Goal: Transaction & Acquisition: Register for event/course

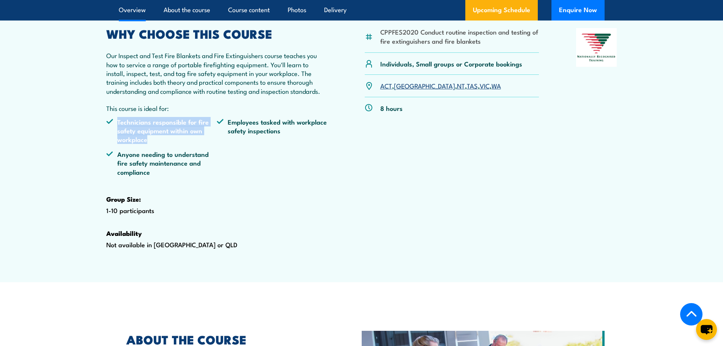
drag, startPoint x: 118, startPoint y: 138, endPoint x: 168, endPoint y: 156, distance: 52.5
click at [168, 144] on li "Technicians responsible for fire safety equipment within own workplace" at bounding box center [161, 130] width 111 height 27
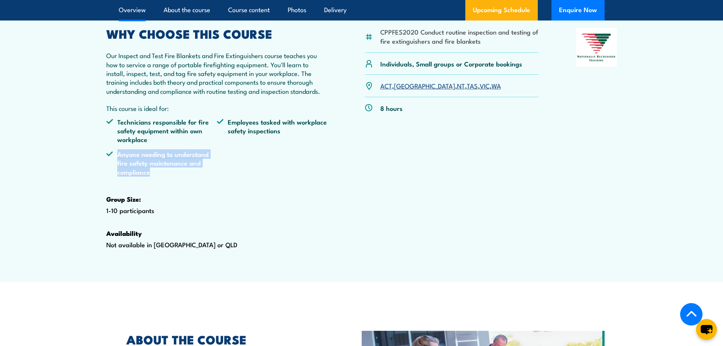
drag, startPoint x: 118, startPoint y: 170, endPoint x: 175, endPoint y: 197, distance: 62.7
click at [175, 182] on ul "Technicians responsible for fire safety equipment within own workplace Employee…" at bounding box center [217, 149] width 222 height 65
click at [157, 176] on li "Anyone needing to understand fire safety maintenance and compliance" at bounding box center [161, 163] width 111 height 27
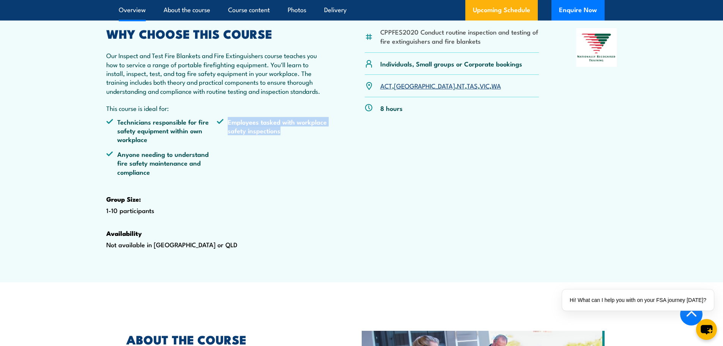
drag, startPoint x: 226, startPoint y: 139, endPoint x: 299, endPoint y: 153, distance: 74.6
click at [299, 144] on li "Employees tasked with workplace safety inspections" at bounding box center [272, 130] width 111 height 27
drag, startPoint x: 282, startPoint y: 148, endPoint x: 216, endPoint y: 138, distance: 67.2
click at [216, 138] on ul "Technicians responsible for fire safety equipment within own workplace Employee…" at bounding box center [217, 149] width 222 height 65
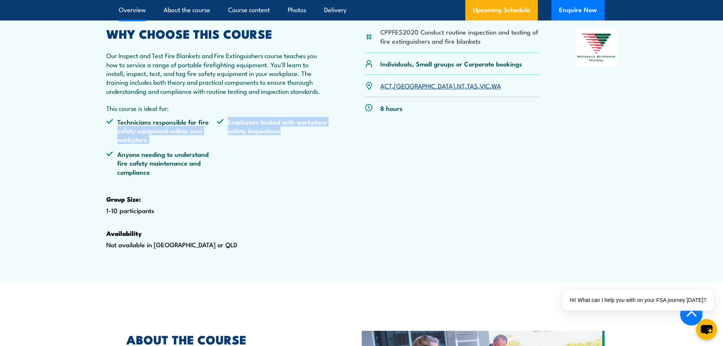
click at [323, 182] on ul "Technicians responsible for fire safety equipment within own workplace Employee…" at bounding box center [217, 149] width 222 height 65
click at [457, 90] on link "NT" at bounding box center [461, 85] width 8 height 9
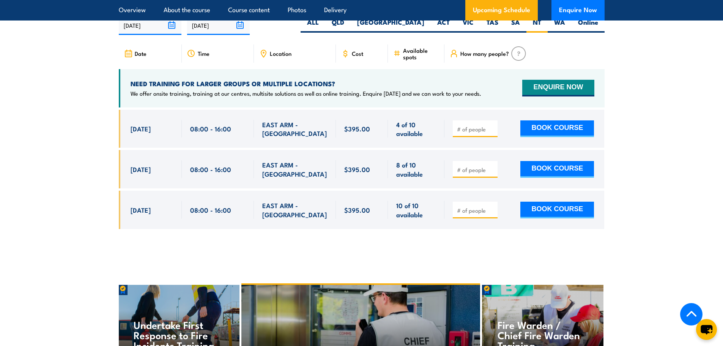
scroll to position [1456, 0]
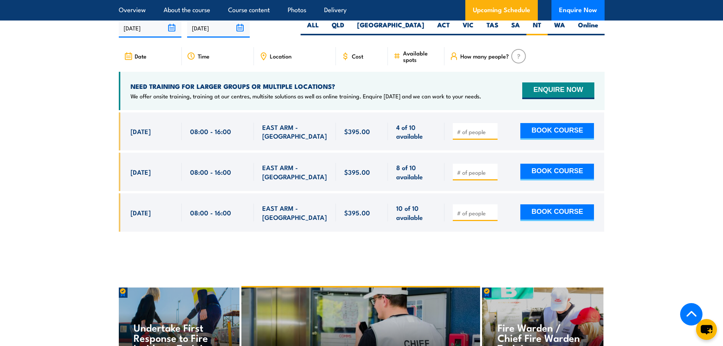
click at [470, 217] on input "number" at bounding box center [476, 213] width 38 height 8
type input "1"
click at [491, 217] on input "1" at bounding box center [476, 213] width 38 height 8
drag, startPoint x: 346, startPoint y: 227, endPoint x: 370, endPoint y: 229, distance: 24.7
click at [370, 221] on div "$395.00" at bounding box center [362, 212] width 36 height 18
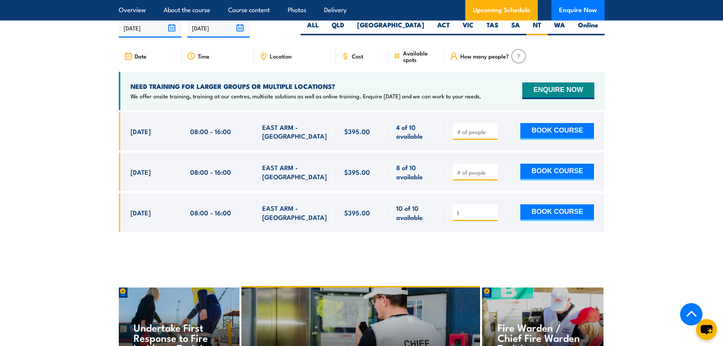
click at [371, 243] on div "1" at bounding box center [362, 177] width 486 height 131
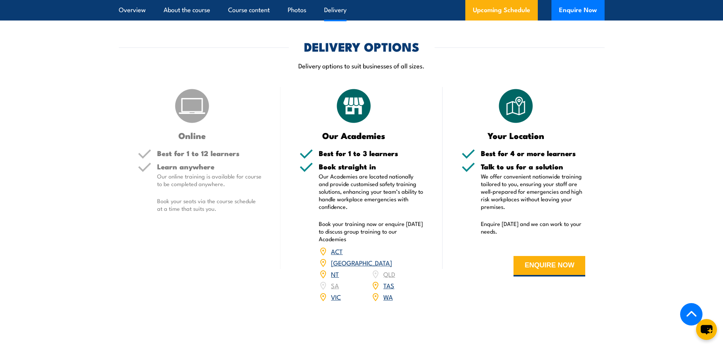
scroll to position [1114, 0]
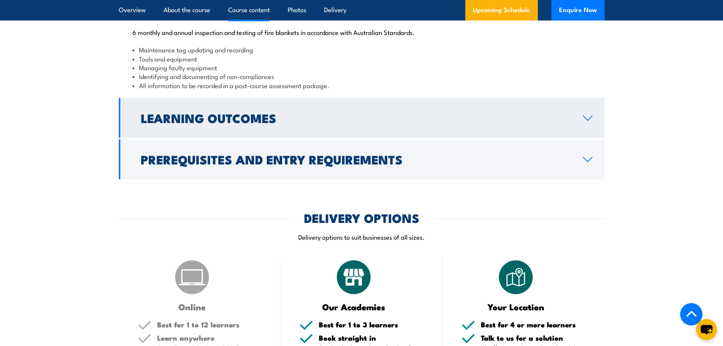
click at [413, 123] on h2 "Learning Outcomes" at bounding box center [356, 117] width 430 height 11
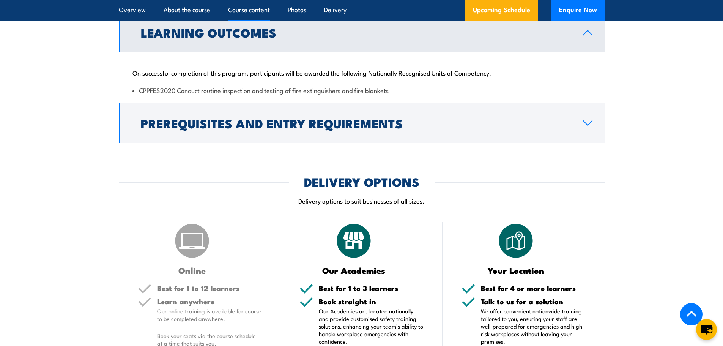
scroll to position [786, 0]
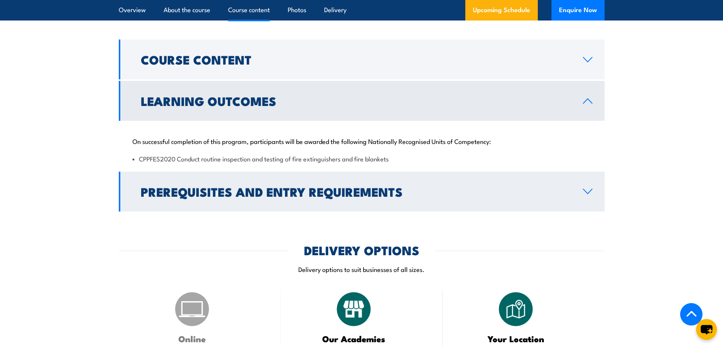
click at [423, 211] on link "Prerequisites and Entry Requirements" at bounding box center [362, 192] width 486 height 40
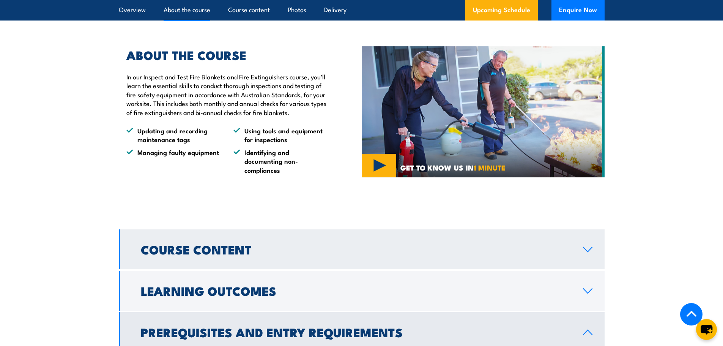
click at [285, 268] on link "Course Content" at bounding box center [362, 249] width 486 height 40
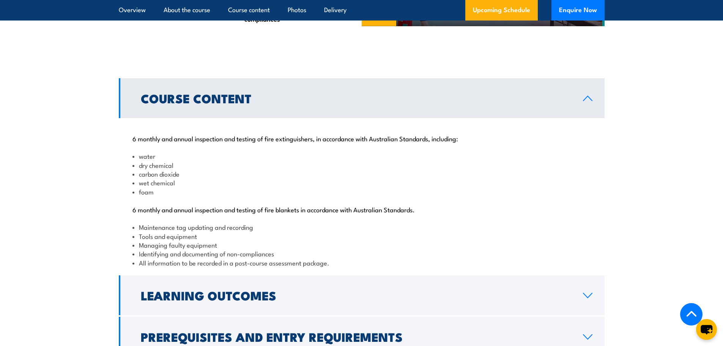
scroll to position [748, 0]
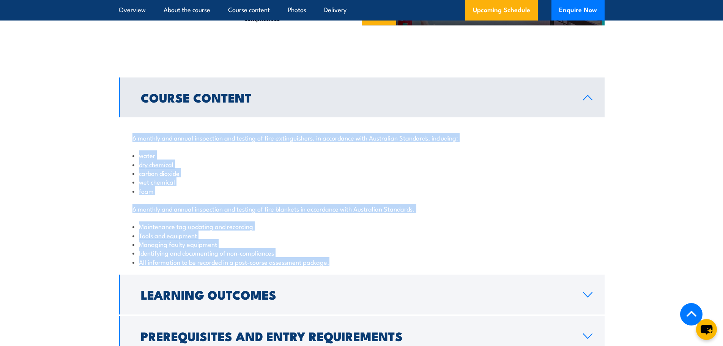
drag, startPoint x: 132, startPoint y: 165, endPoint x: 347, endPoint y: 289, distance: 247.3
click at [347, 273] on div "6 monthly and annual inspection and testing of fire extinguishers, in accordanc…" at bounding box center [362, 195] width 486 height 156
click at [346, 266] on li "All information to be recorded in a post-course assessment package." at bounding box center [361, 261] width 458 height 9
click at [341, 266] on li "All information to be recorded in a post-course assessment package." at bounding box center [361, 261] width 458 height 9
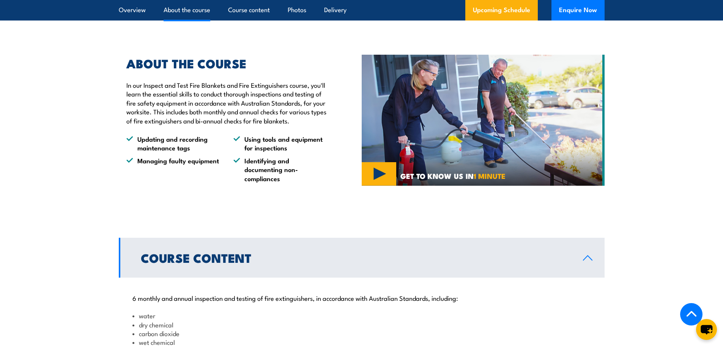
scroll to position [521, 0]
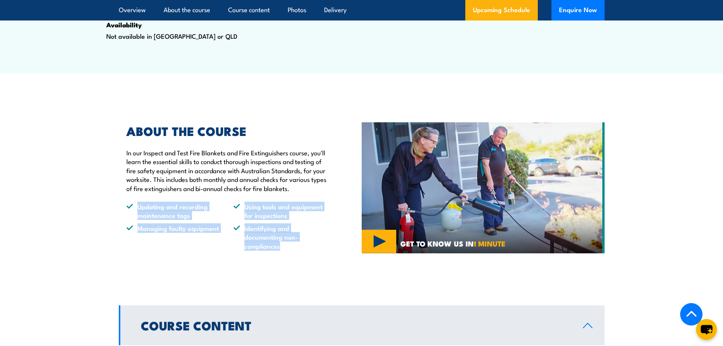
drag, startPoint x: 131, startPoint y: 230, endPoint x: 295, endPoint y: 275, distance: 171.0
click at [295, 250] on ul "Updating and recording maintenance tags Using tools and equipment for inspectio…" at bounding box center [226, 226] width 200 height 48
click at [290, 250] on li "Identifying and documenting non-compliances" at bounding box center [279, 236] width 93 height 27
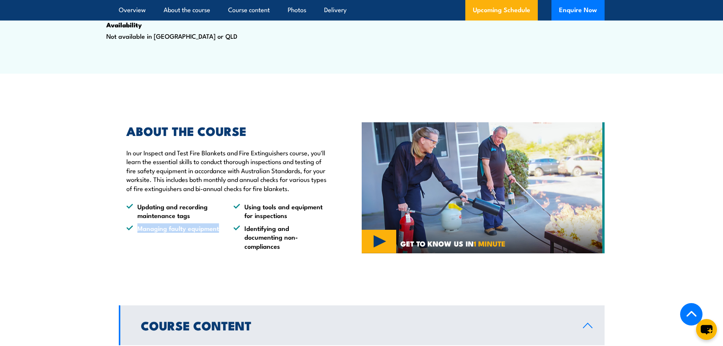
drag, startPoint x: 137, startPoint y: 255, endPoint x: 220, endPoint y: 256, distance: 83.5
click at [220, 250] on ul "Updating and recording maintenance tags Using tools and equipment for inspectio…" at bounding box center [226, 226] width 200 height 48
drag, startPoint x: 245, startPoint y: 254, endPoint x: 294, endPoint y: 274, distance: 52.8
click at [294, 250] on li "Identifying and documenting non-compliances" at bounding box center [279, 236] width 93 height 27
drag, startPoint x: 287, startPoint y: 244, endPoint x: 243, endPoint y: 233, distance: 45.6
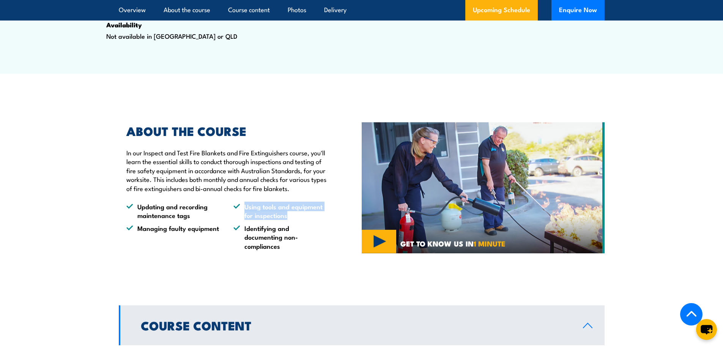
click at [243, 220] on li "Using tools and equipment for inspections" at bounding box center [279, 211] width 93 height 18
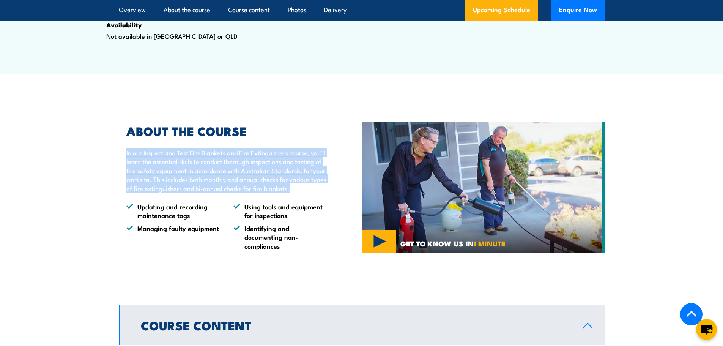
drag, startPoint x: 127, startPoint y: 173, endPoint x: 215, endPoint y: 213, distance: 97.3
click at [179, 192] on p "In our Inspect and Test Fire Blankets and Fire Extinguishers course, you'll lea…" at bounding box center [226, 170] width 200 height 44
click at [247, 192] on p "In our Inspect and Test Fire Blankets and Fire Extinguishers course, you'll lea…" at bounding box center [226, 170] width 200 height 44
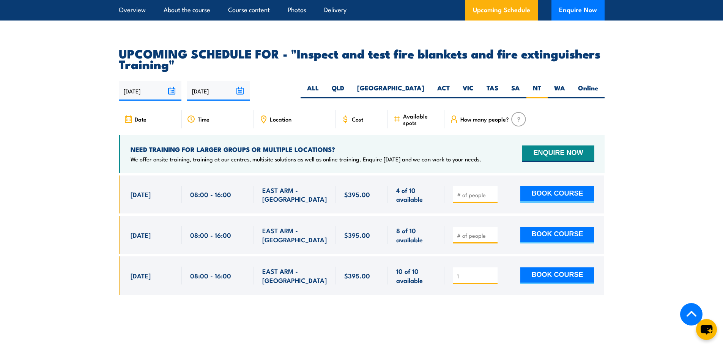
scroll to position [1393, 0]
click at [555, 283] on button "BOOK COURSE" at bounding box center [557, 275] width 74 height 17
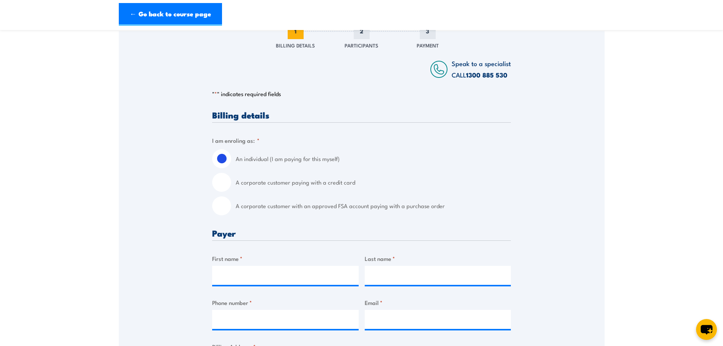
scroll to position [114, 0]
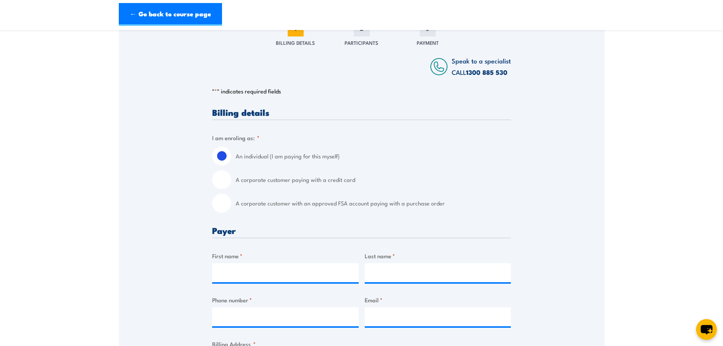
click at [223, 181] on input "A corporate customer paying with a credit card" at bounding box center [221, 179] width 19 height 19
radio input "true"
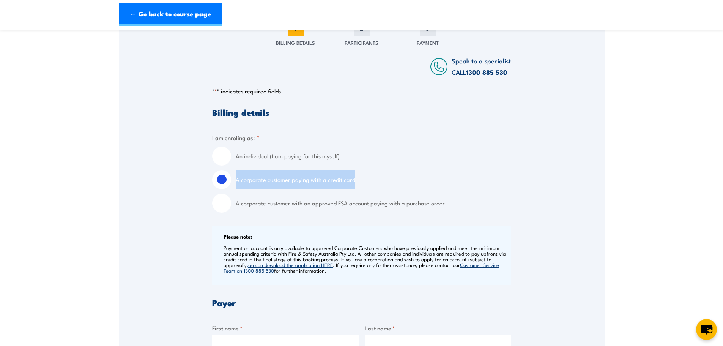
drag, startPoint x: 237, startPoint y: 180, endPoint x: 362, endPoint y: 184, distance: 124.9
click at [362, 184] on label "A corporate customer paying with a credit card" at bounding box center [373, 179] width 275 height 19
click at [364, 184] on label "A corporate customer paying with a credit card" at bounding box center [373, 179] width 275 height 19
click at [231, 184] on input "A corporate customer paying with a credit card" at bounding box center [221, 179] width 19 height 19
click at [222, 157] on input "An individual (I am paying for this myself)" at bounding box center [221, 155] width 19 height 19
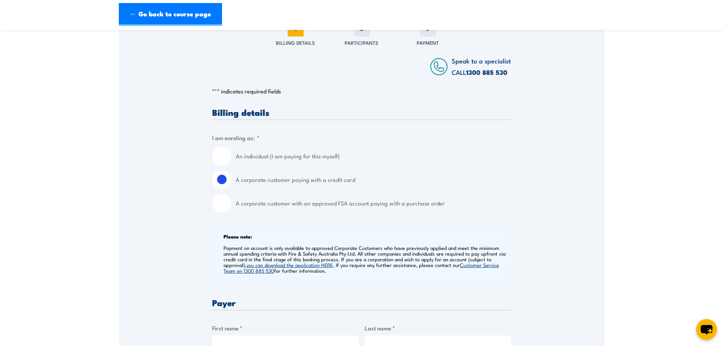
radio input "true"
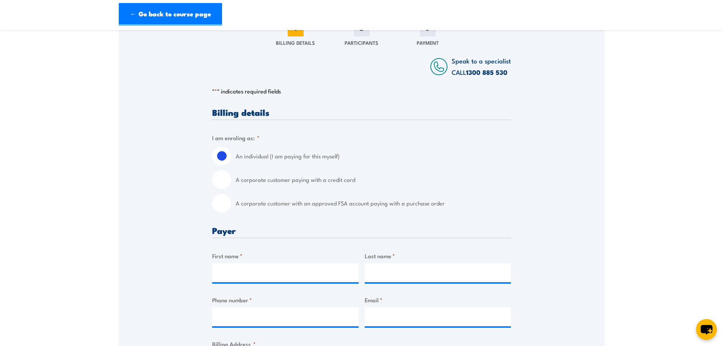
click at [223, 178] on input "A corporate customer paying with a credit card" at bounding box center [221, 179] width 19 height 19
radio input "true"
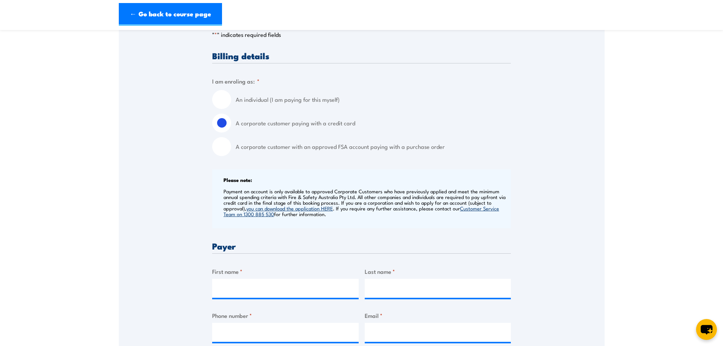
scroll to position [152, 0]
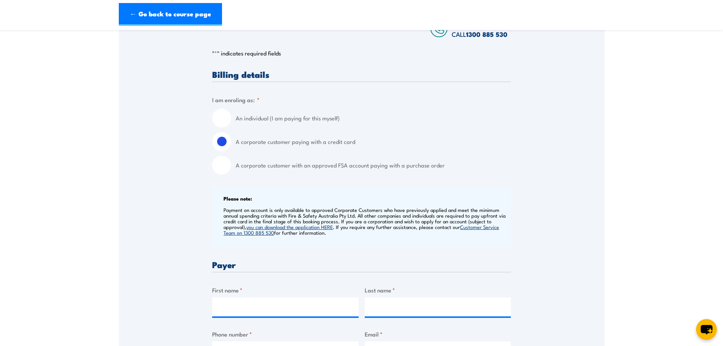
click at [221, 121] on input "An individual (I am paying for this myself)" at bounding box center [221, 118] width 19 height 19
radio input "true"
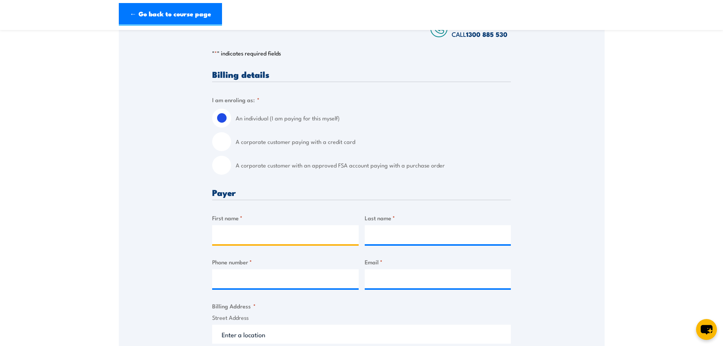
click at [282, 225] on input "First name *" at bounding box center [285, 234] width 146 height 19
type input "Nomikos"
type input "Rakkas"
type input "0423909855"
click at [405, 270] on input "Email *" at bounding box center [438, 278] width 146 height 19
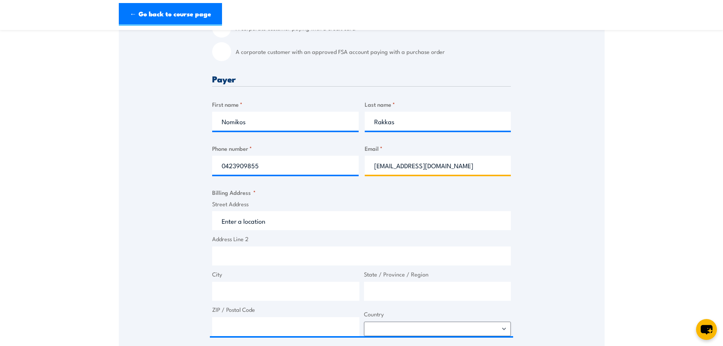
scroll to position [266, 0]
type input "nomikos.rakkas@gmail.com"
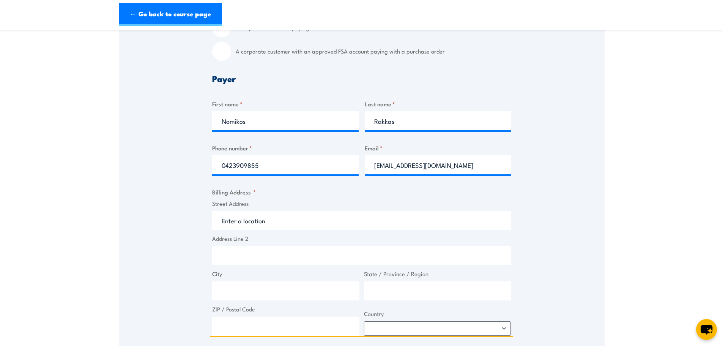
click at [264, 223] on input "Street Address" at bounding box center [361, 220] width 299 height 19
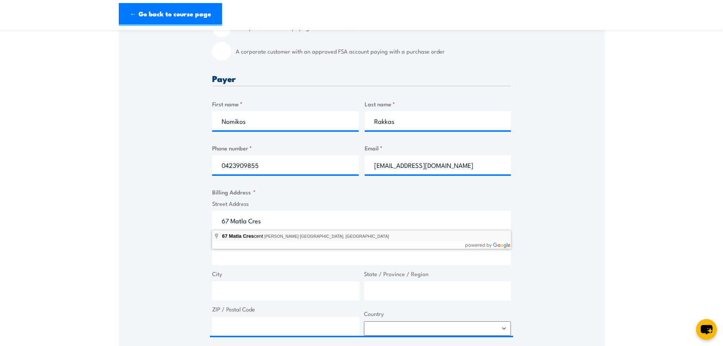
type input "67 Matla Crescent, Lyons NT, Australia"
type input "67 Matla Cres"
type input "Lyons"
type input "Northern Territory"
type input "0810"
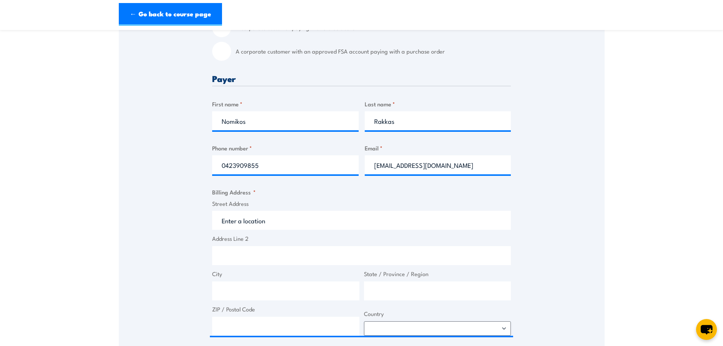
select select "Australia"
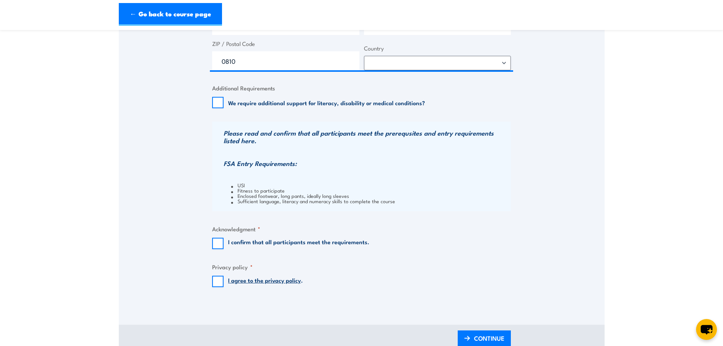
scroll to position [531, 0]
drag, startPoint x: 246, startPoint y: 184, endPoint x: 239, endPoint y: 186, distance: 7.0
click at [239, 186] on ul "USI Fitness to participate Enclosed footwear, long pants, ideally long sleeves …" at bounding box center [365, 192] width 285 height 21
click at [247, 184] on li "USI" at bounding box center [370, 184] width 278 height 5
drag, startPoint x: 244, startPoint y: 184, endPoint x: 238, endPoint y: 184, distance: 6.5
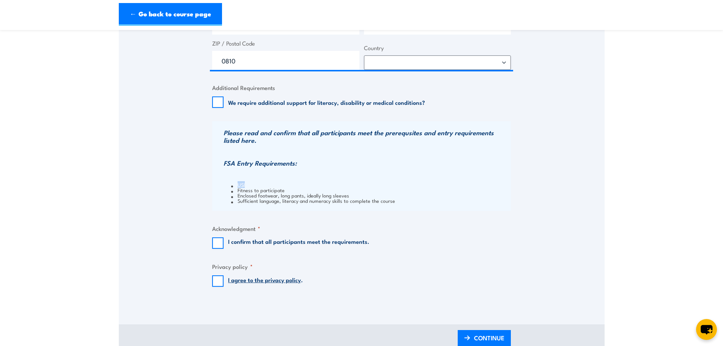
click at [238, 184] on li "USI" at bounding box center [370, 184] width 278 height 5
copy li "USI"
click at [256, 203] on li "Sufficient language, literacy and numeracy skills to complete the course" at bounding box center [370, 200] width 278 height 5
drag, startPoint x: 239, startPoint y: 190, endPoint x: 296, endPoint y: 189, distance: 56.2
click at [296, 189] on li "Fitness to participate" at bounding box center [370, 189] width 278 height 5
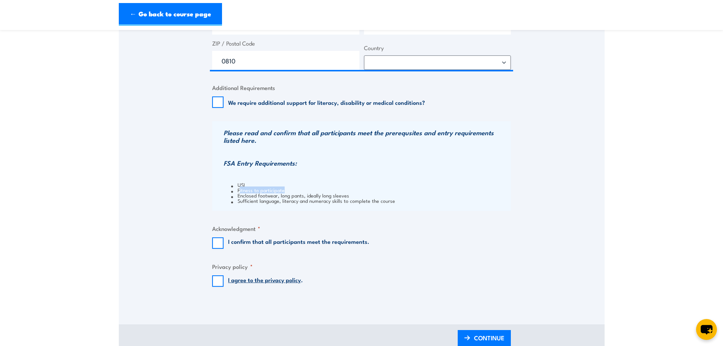
click at [299, 189] on li "Fitness to participate" at bounding box center [370, 189] width 278 height 5
click at [217, 243] on input "I confirm that all participants meet the requirements." at bounding box center [217, 242] width 11 height 11
checkbox input "true"
click at [213, 279] on input "I agree to the privacy policy ." at bounding box center [217, 280] width 11 height 11
checkbox input "true"
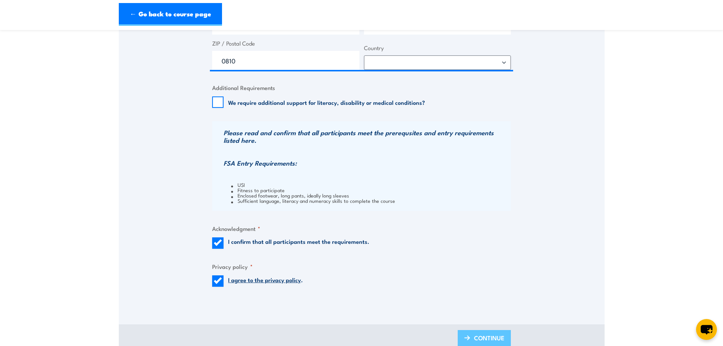
click at [485, 332] on span "CONTINUE" at bounding box center [489, 337] width 30 height 20
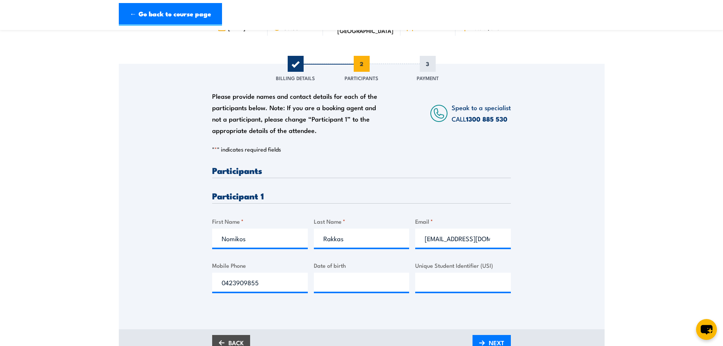
scroll to position [152, 0]
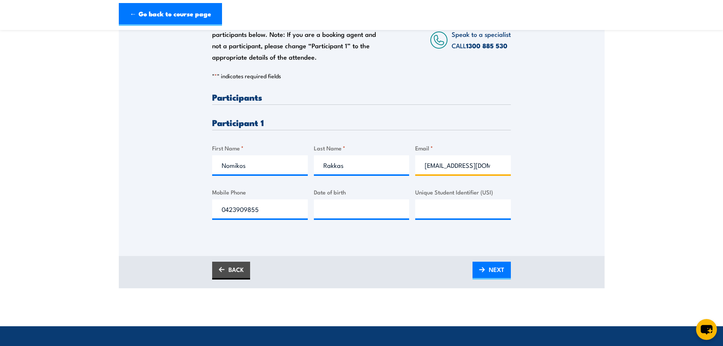
click at [501, 165] on input "nomikos.rakkas@gmail.com" at bounding box center [463, 164] width 96 height 19
click at [491, 165] on input "nomikos.rakkas@gmail.com" at bounding box center [463, 164] width 96 height 19
click at [452, 206] on input "Unique Student Identifier (USI)" at bounding box center [463, 208] width 96 height 19
paste input "UGE8AF4DXS"
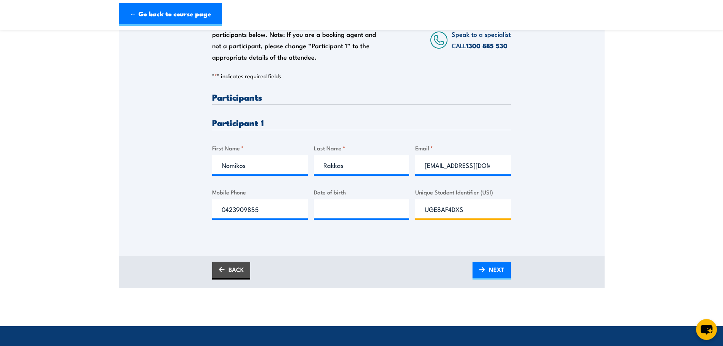
type input "UGE8AF4DXS"
click at [346, 214] on input "__/__/____" at bounding box center [362, 208] width 96 height 19
click at [320, 209] on input "__/__/____" at bounding box center [362, 208] width 96 height 19
type input "26/09/1988"
click at [353, 235] on div "Please provide names and contact details for each of the participants below. No…" at bounding box center [362, 123] width 486 height 265
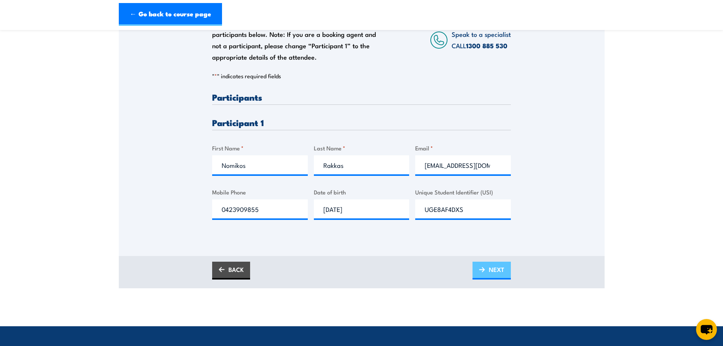
click at [484, 266] on link "NEXT" at bounding box center [491, 270] width 38 height 18
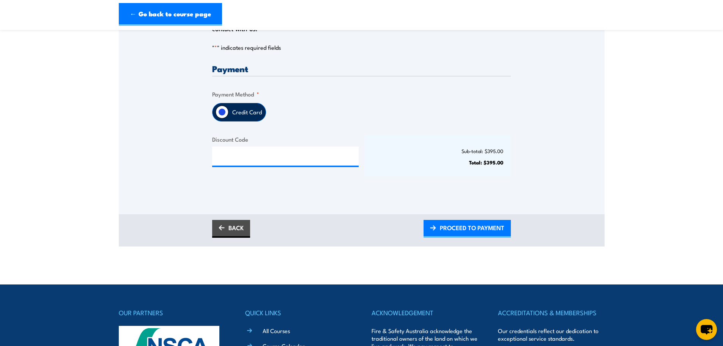
scroll to position [190, 0]
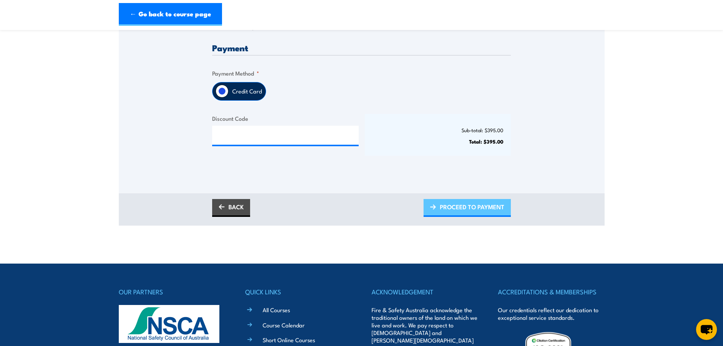
click at [475, 208] on span "PROCEED TO PAYMENT" at bounding box center [472, 207] width 65 height 20
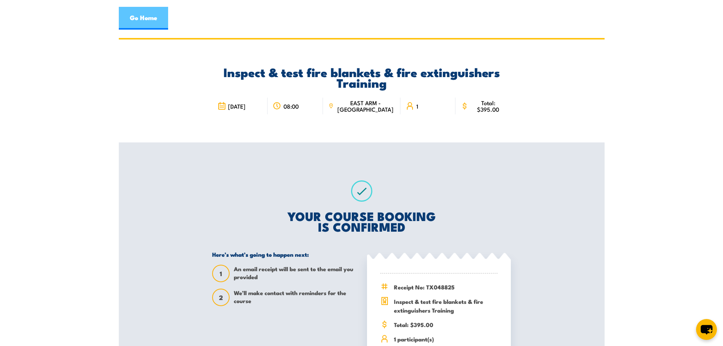
click at [154, 20] on link "Go Home" at bounding box center [143, 18] width 49 height 23
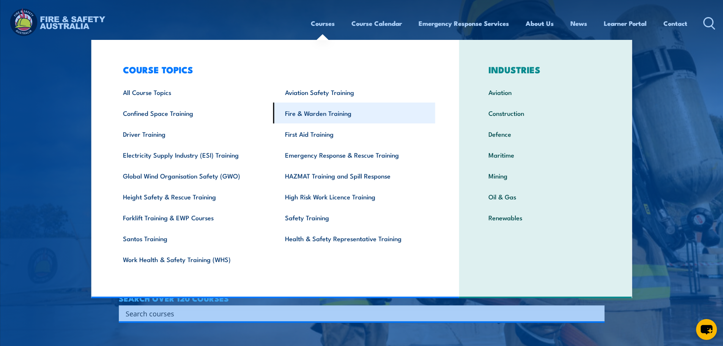
click at [318, 113] on link "Fire & Warden Training" at bounding box center [354, 112] width 162 height 21
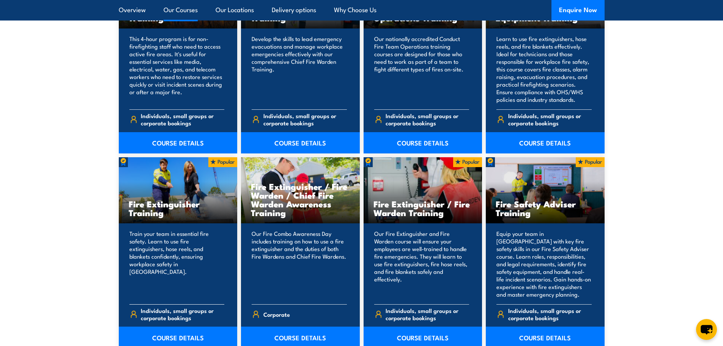
scroll to position [759, 0]
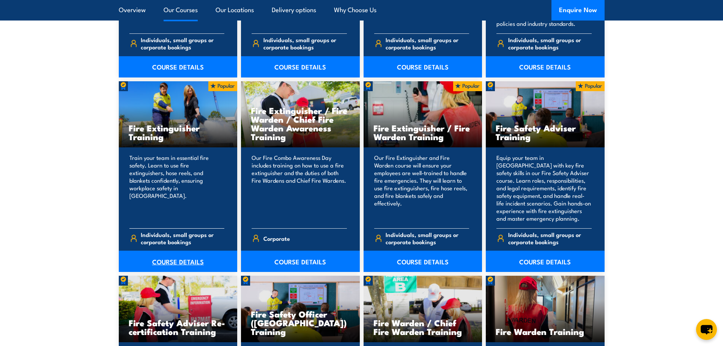
click at [178, 262] on link "COURSE DETAILS" at bounding box center [178, 260] width 119 height 21
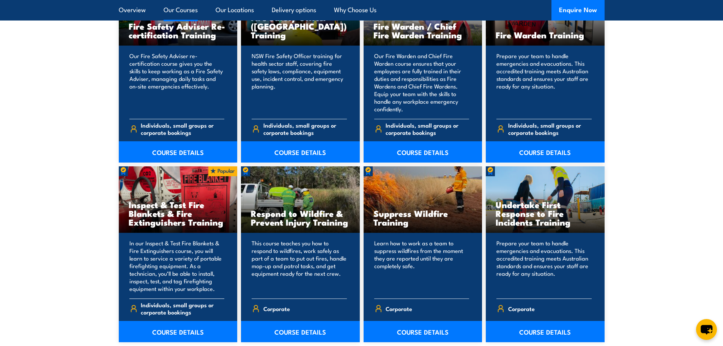
scroll to position [1100, 0]
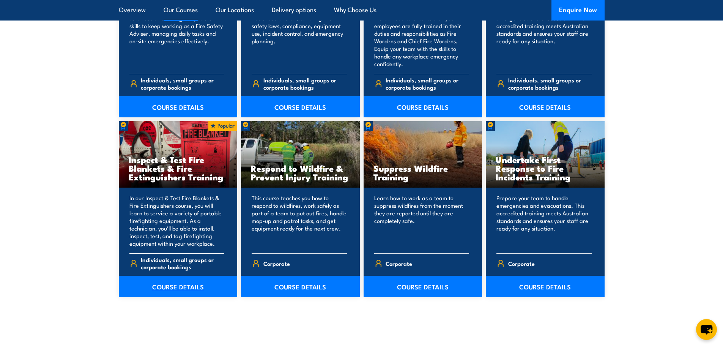
click at [167, 288] on link "COURSE DETAILS" at bounding box center [178, 285] width 119 height 21
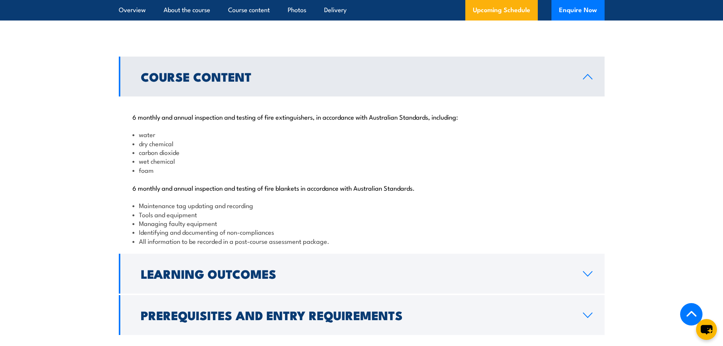
scroll to position [873, 0]
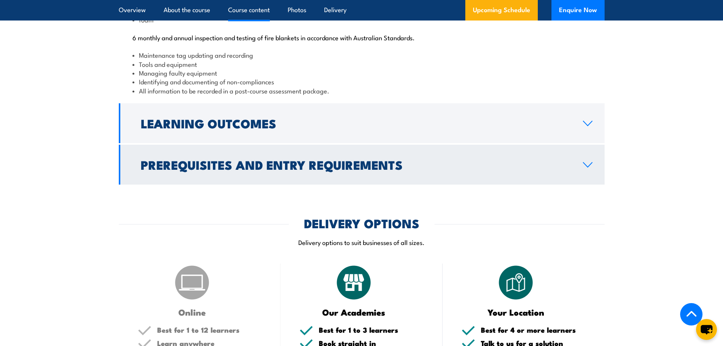
click at [409, 170] on h2 "Prerequisites and Entry Requirements" at bounding box center [356, 164] width 430 height 11
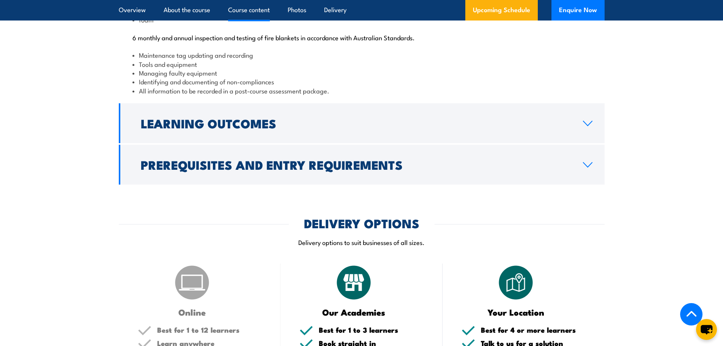
scroll to position [855, 0]
